Goal: Task Accomplishment & Management: Use online tool/utility

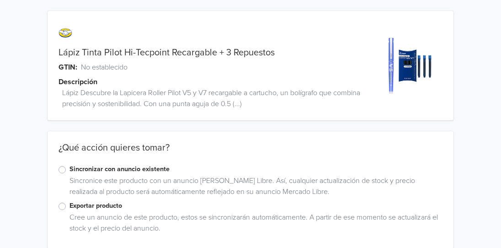
click at [69, 208] on label "Exportar producto" at bounding box center [255, 206] width 373 height 10
click at [0, 0] on input "Exportar producto" at bounding box center [0, 0] width 0 height 0
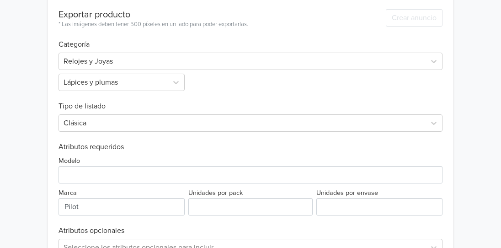
scroll to position [262, 0]
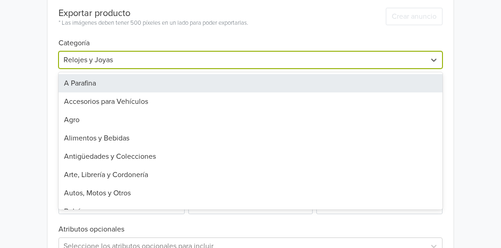
click at [187, 56] on div at bounding box center [242, 59] width 357 height 13
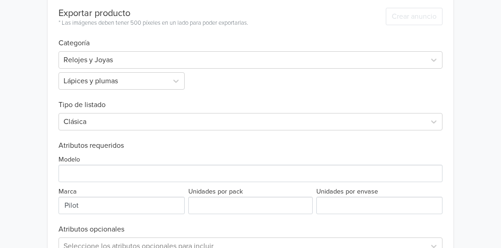
click at [211, 31] on h6 "Categoría" at bounding box center [251, 38] width 384 height 20
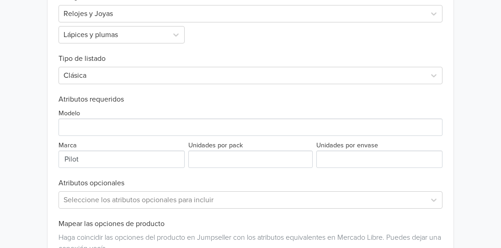
scroll to position [304, 0]
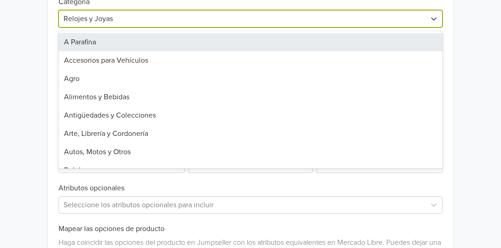
click at [190, 13] on div at bounding box center [242, 18] width 357 height 13
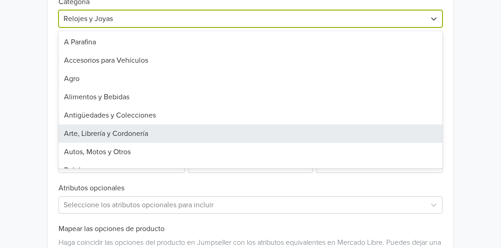
click at [138, 133] on div "Arte, Librería y Cordonería" at bounding box center [251, 133] width 384 height 18
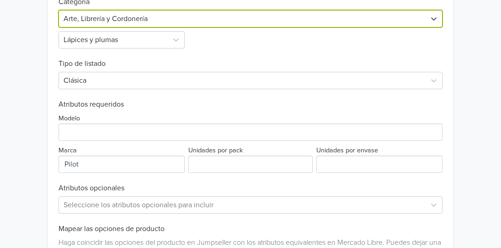
scroll to position [169, 0]
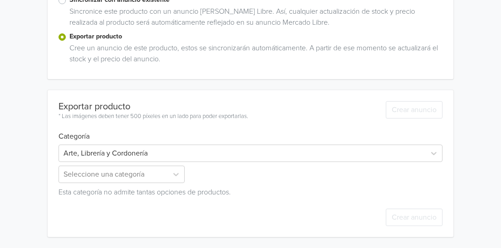
click at [163, 97] on div "Exportar producto * Las imágenes deben tener 500 píxeles en un lado para poder …" at bounding box center [154, 105] width 190 height 31
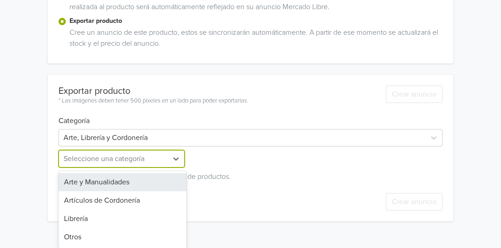
click at [122, 167] on div "4 results available. Use Up and Down to choose options, press Enter to select t…" at bounding box center [123, 158] width 128 height 17
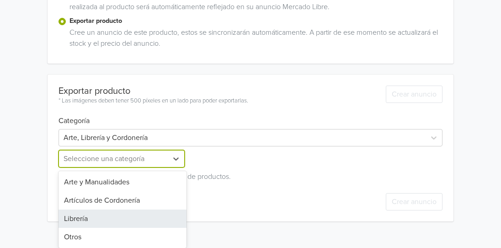
click at [97, 222] on div "Librería" at bounding box center [123, 218] width 128 height 18
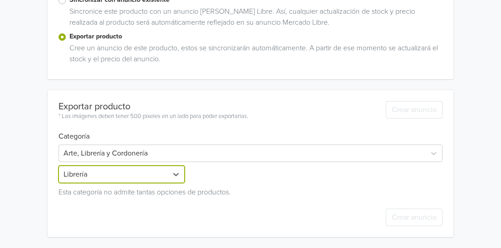
scroll to position [169, 0]
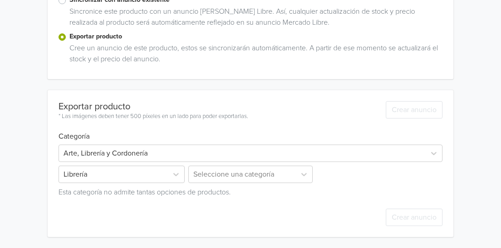
click at [141, 129] on h6 "Categoría" at bounding box center [251, 131] width 384 height 20
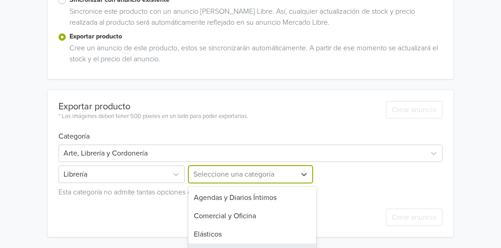
scroll to position [245, 0]
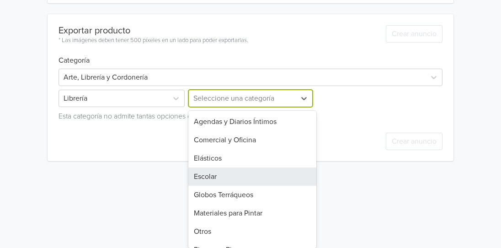
click at [224, 107] on div "10 results available. Use Up and Down to choose options, press Enter to select …" at bounding box center [251, 98] width 128 height 17
click at [224, 174] on div "Escolar" at bounding box center [252, 176] width 128 height 18
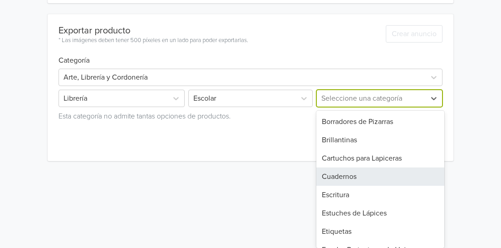
click at [362, 107] on div "18 results available. Use Up and Down to choose options, press Enter to select …" at bounding box center [379, 98] width 128 height 17
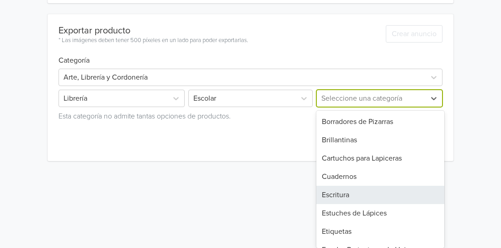
click at [357, 193] on div "Escritura" at bounding box center [380, 195] width 128 height 18
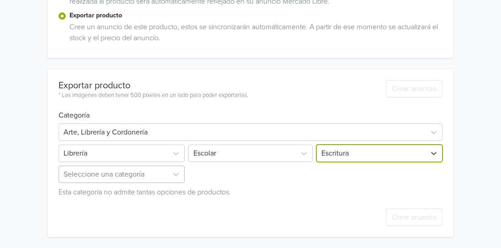
scroll to position [266, 0]
click at [160, 173] on div "Seleccione una categoría" at bounding box center [123, 173] width 128 height 17
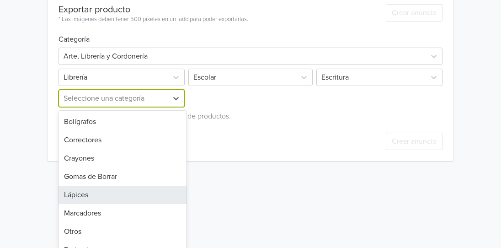
click at [145, 189] on div "Lápices" at bounding box center [123, 195] width 128 height 18
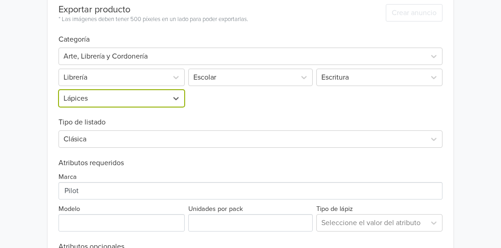
click at [241, 104] on div "Arte, Librería y Cordonería Librería Escolar Escritura option Lápices, selected…" at bounding box center [251, 75] width 384 height 63
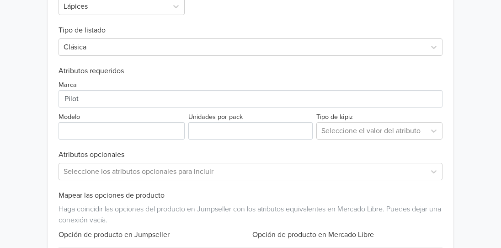
scroll to position [358, 0]
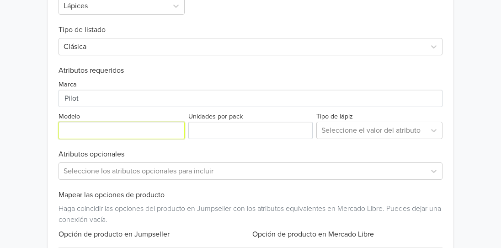
click at [127, 128] on input "Modelo" at bounding box center [122, 130] width 126 height 17
type input "Hi Tecpoint"
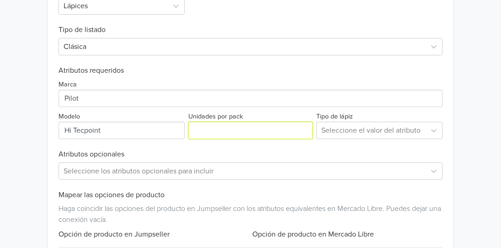
click at [257, 131] on input "Unidades por pack" at bounding box center [250, 130] width 124 height 17
type input "2"
type input "1"
click at [356, 129] on div at bounding box center [371, 130] width 100 height 13
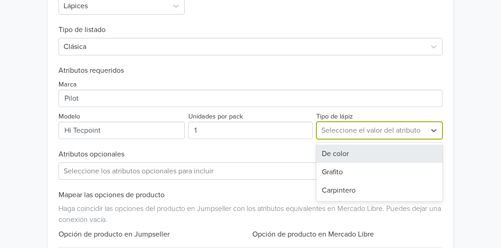
click at [350, 157] on div "De color" at bounding box center [379, 153] width 126 height 18
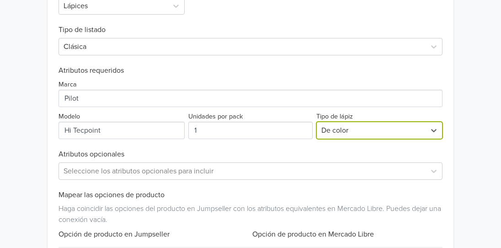
scroll to position [448, 0]
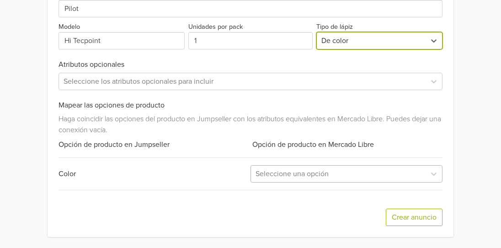
click at [405, 167] on div "Seleccione una opción" at bounding box center [338, 173] width 175 height 16
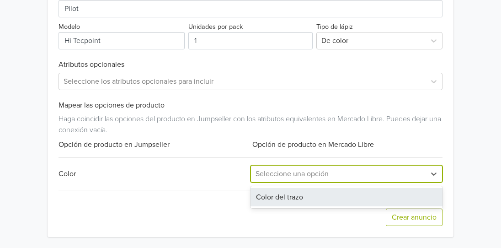
click at [383, 198] on div "Color del trazo" at bounding box center [347, 197] width 192 height 18
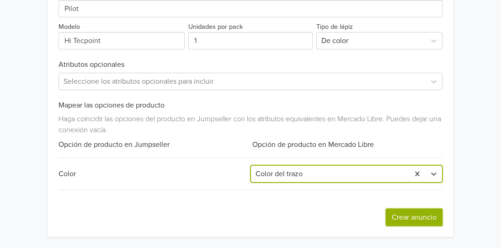
click at [411, 221] on button "Crear anuncio" at bounding box center [414, 216] width 57 height 17
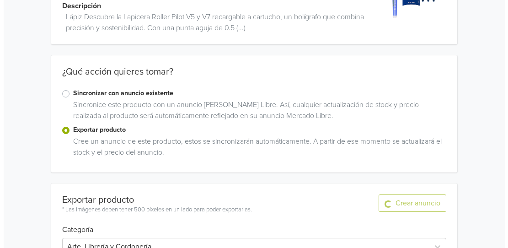
scroll to position [0, 0]
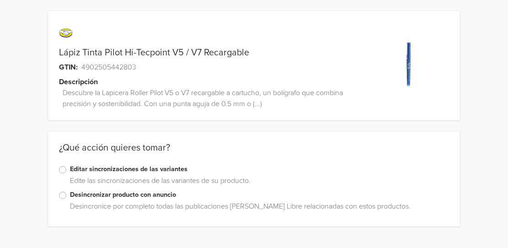
click at [70, 169] on label "Editar sincronizaciones de las variantes" at bounding box center [259, 169] width 379 height 10
click at [0, 0] on input "Editar sincronizaciones de las variantes" at bounding box center [0, 0] width 0 height 0
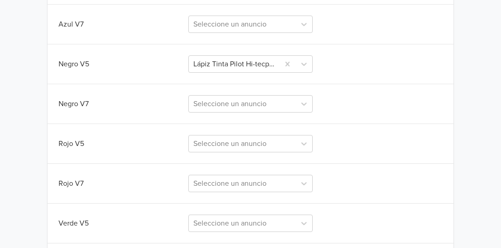
scroll to position [334, 0]
click at [278, 31] on div at bounding box center [242, 25] width 98 height 13
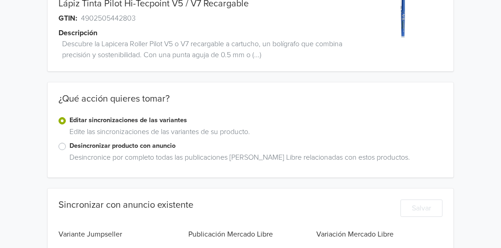
scroll to position [48, 0]
type input "LÁPIZ TINTA"
click at [69, 145] on label "Desincronizar producto con anuncio" at bounding box center [255, 146] width 373 height 10
click at [0, 0] on input "Desincronizar producto con anuncio" at bounding box center [0, 0] width 0 height 0
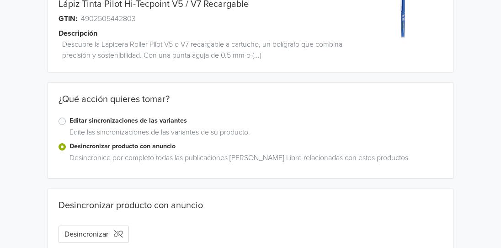
scroll to position [65, 0]
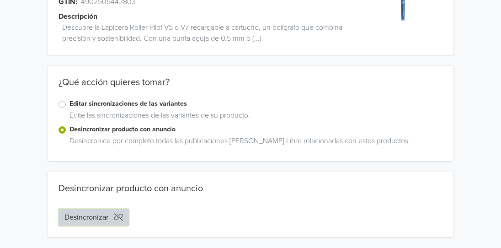
click at [101, 215] on button "Desincronizar" at bounding box center [94, 216] width 70 height 17
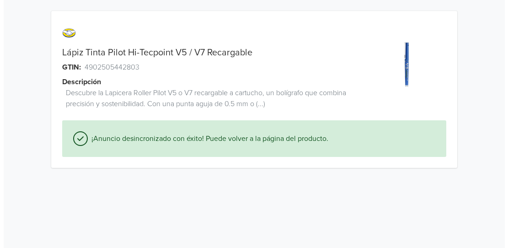
scroll to position [0, 0]
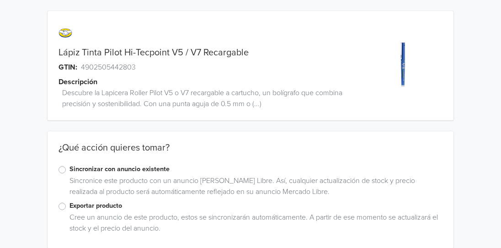
scroll to position [11, 0]
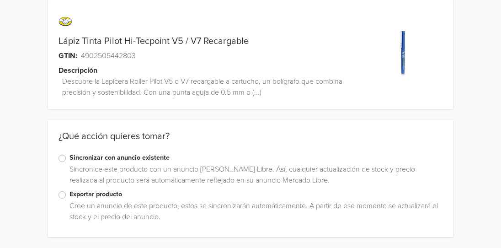
click at [69, 192] on label "Exportar producto" at bounding box center [255, 194] width 373 height 10
click at [0, 0] on input "Exportar producto" at bounding box center [0, 0] width 0 height 0
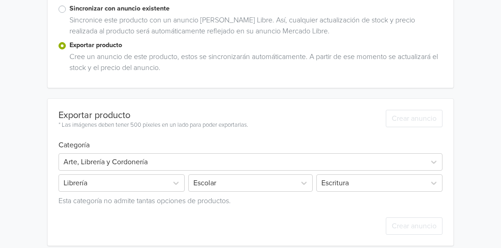
scroll to position [169, 0]
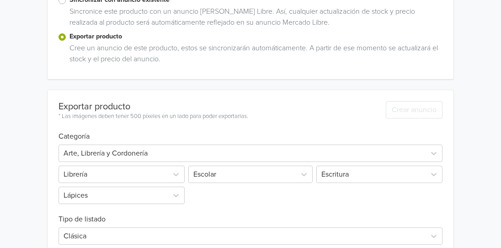
click at [253, 133] on h6 "Categoría" at bounding box center [251, 131] width 384 height 20
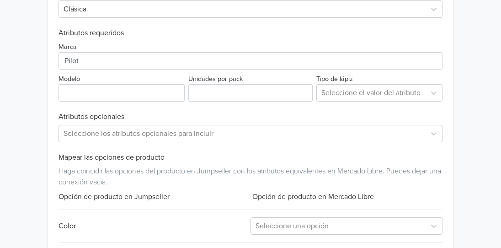
scroll to position [396, 0]
click at [127, 96] on input "Modelo" at bounding box center [122, 92] width 126 height 17
type input "Hi Tecpoint"
click at [222, 93] on input "Unidades por pack" at bounding box center [250, 92] width 124 height 17
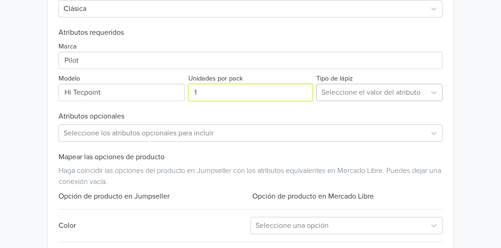
type input "1"
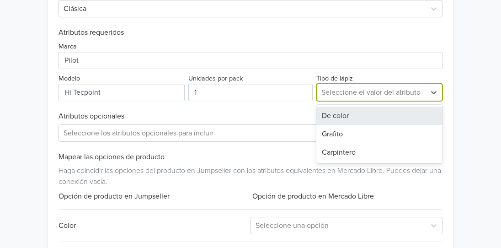
click at [372, 91] on div at bounding box center [371, 92] width 100 height 13
click at [352, 115] on div "De color" at bounding box center [379, 116] width 126 height 18
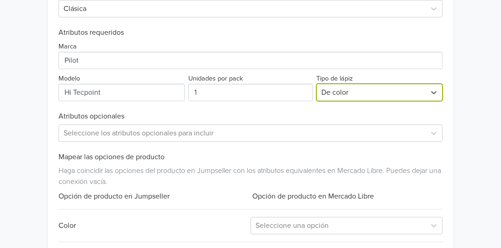
scroll to position [448, 0]
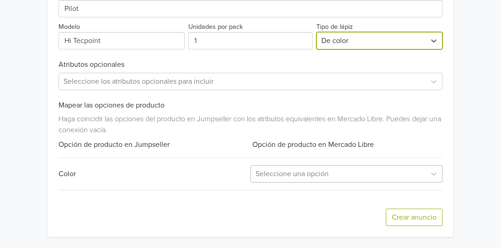
click at [362, 172] on div at bounding box center [338, 173] width 165 height 13
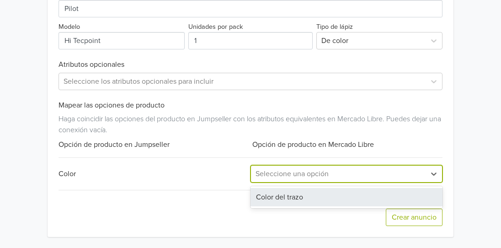
click at [334, 199] on div "Color del trazo" at bounding box center [347, 197] width 192 height 18
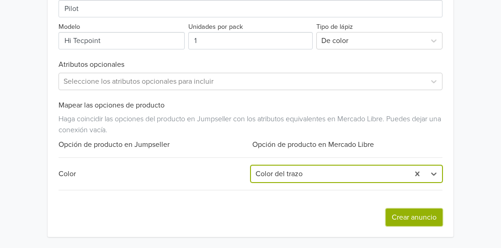
click at [399, 215] on button "Crear anuncio" at bounding box center [414, 216] width 57 height 17
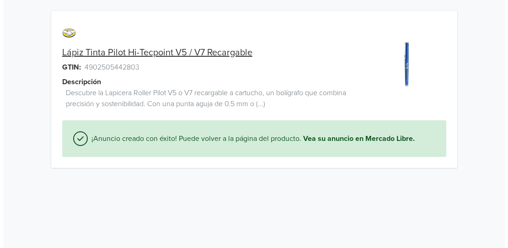
scroll to position [0, 0]
